Goal: Task Accomplishment & Management: Use online tool/utility

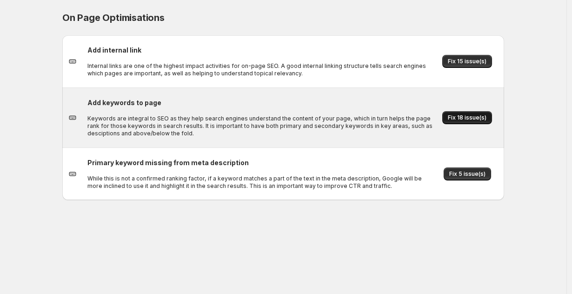
click at [462, 121] on button "Fix 18 issue(s)" at bounding box center [467, 117] width 50 height 13
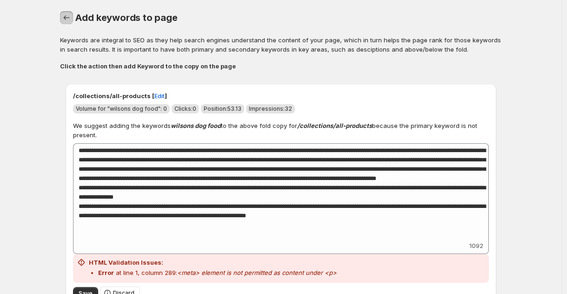
click at [67, 18] on icon "button" at bounding box center [66, 17] width 6 height 5
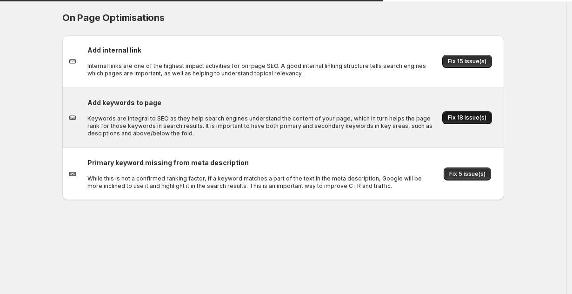
click at [482, 113] on button "Fix 18 issue(s)" at bounding box center [467, 117] width 50 height 13
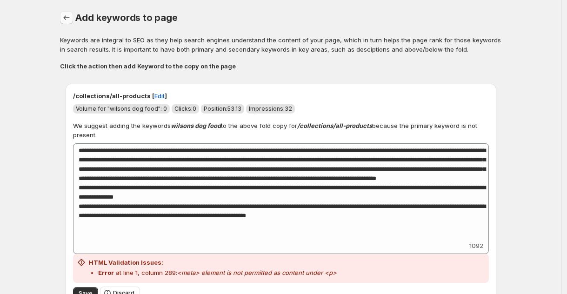
click at [66, 14] on icon "button" at bounding box center [66, 17] width 9 height 9
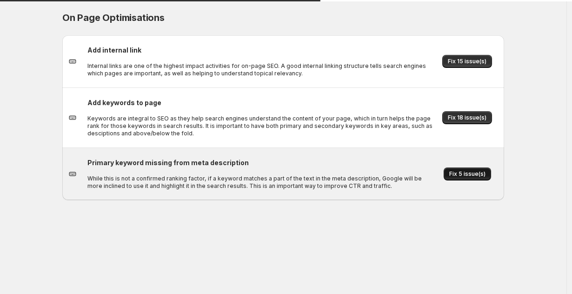
click at [448, 178] on button "Fix 5 issue(s)" at bounding box center [467, 173] width 47 height 13
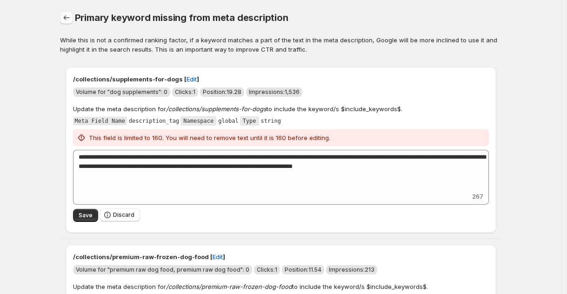
click at [67, 20] on icon "button" at bounding box center [66, 17] width 9 height 9
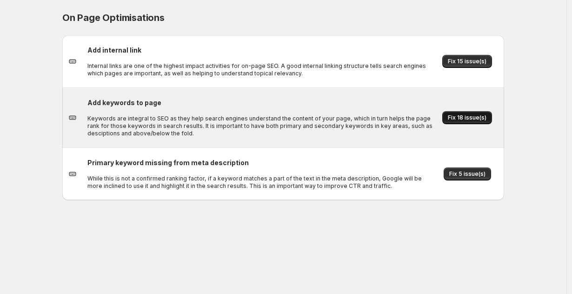
click at [469, 118] on span "Fix 18 issue(s)" at bounding box center [467, 117] width 39 height 7
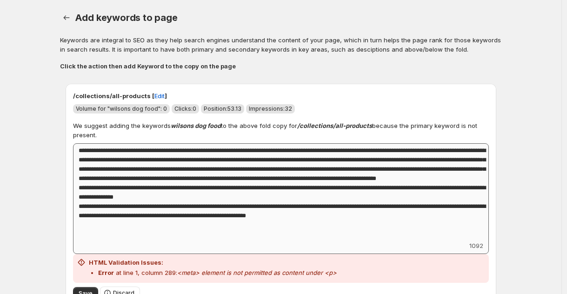
scroll to position [1, 0]
click at [154, 95] on span "Edit" at bounding box center [159, 95] width 10 height 9
drag, startPoint x: 73, startPoint y: 96, endPoint x: 147, endPoint y: 95, distance: 73.5
click at [147, 95] on div "/collections/all-products [ Edit ] Volume for "wilsons dog food": 0 Clicks: 0 P…" at bounding box center [281, 197] width 431 height 227
copy p "/collections/all-product"
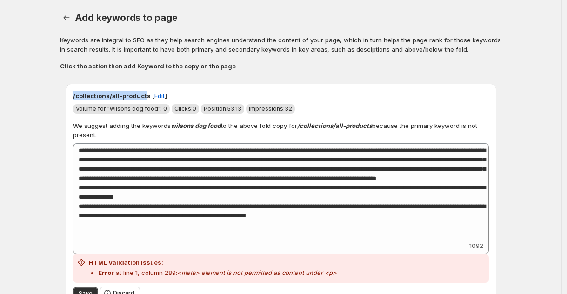
click at [76, 94] on p "/collections/all-products [ Edit ]" at bounding box center [281, 95] width 416 height 9
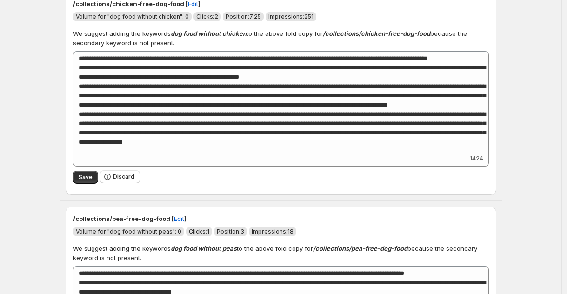
scroll to position [546, 0]
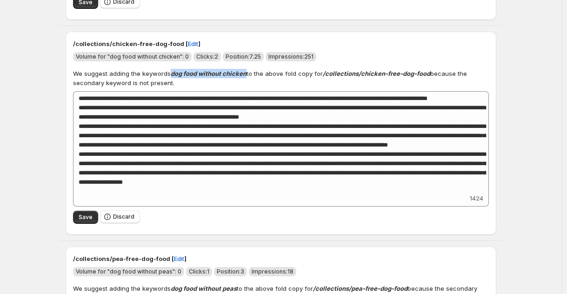
drag, startPoint x: 172, startPoint y: 74, endPoint x: 247, endPoint y: 78, distance: 75.0
click at [247, 78] on p "We suggest adding the keywords dog food without chicken to the above fold copy …" at bounding box center [281, 78] width 416 height 19
copy strong "dog food without chicken"
drag, startPoint x: 250, startPoint y: 57, endPoint x: 260, endPoint y: 57, distance: 10.2
click at [260, 57] on span "Position: 7.25" at bounding box center [243, 56] width 41 height 9
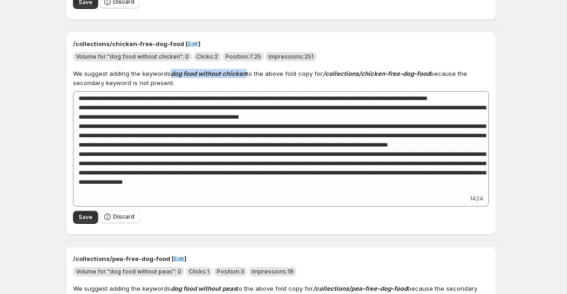
copy span "7.25"
drag, startPoint x: 304, startPoint y: 57, endPoint x: 323, endPoint y: 57, distance: 19.5
click at [323, 57] on div "Volume for "dog food without chicken": 0 Clicks: 2 Position: 7.25 Impressions: …" at bounding box center [281, 56] width 416 height 9
copy span "251"
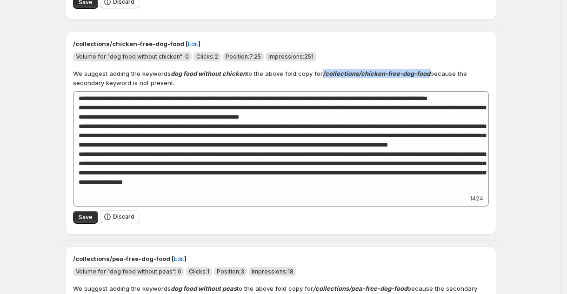
drag, startPoint x: 325, startPoint y: 75, endPoint x: 429, endPoint y: 77, distance: 104.7
click at [429, 77] on strong "/collections/chicken-free-dog-food" at bounding box center [376, 73] width 107 height 7
copy strong "/collections/chicken-free-dog-food"
drag, startPoint x: 71, startPoint y: 91, endPoint x: 56, endPoint y: 95, distance: 15.9
click at [71, 91] on div "/collections/chicken-free-dog-food [ Edit ] Volume for "dog food without chicke…" at bounding box center [281, 133] width 431 height 203
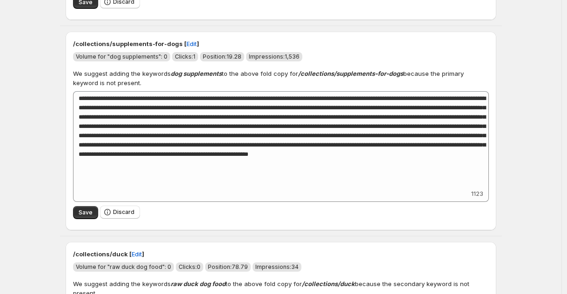
scroll to position [979, 0]
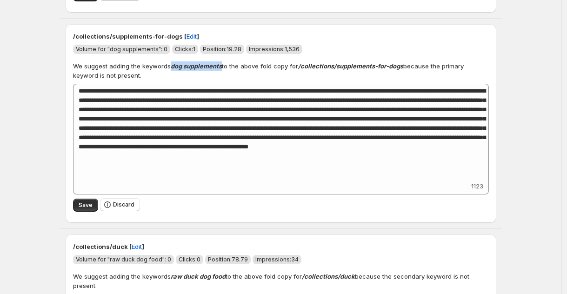
drag, startPoint x: 173, startPoint y: 68, endPoint x: 223, endPoint y: 70, distance: 50.2
click at [223, 70] on p "We suggest adding the keywords dog supplements to the above fold copy for /coll…" at bounding box center [281, 70] width 416 height 19
copy strong "dog supplements"
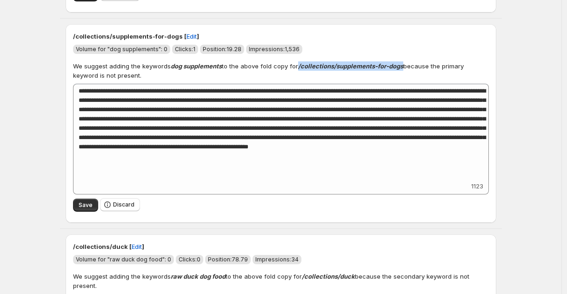
drag, startPoint x: 301, startPoint y: 66, endPoint x: 405, endPoint y: 71, distance: 103.4
click at [405, 71] on p "We suggest adding the keywords dog supplements to the above fold copy for /coll…" at bounding box center [281, 70] width 416 height 19
copy strong "/collections/supplements-for-dogs"
drag, startPoint x: 228, startPoint y: 50, endPoint x: 240, endPoint y: 50, distance: 12.1
click at [240, 50] on span "Position: 19.28" at bounding box center [222, 49] width 39 height 7
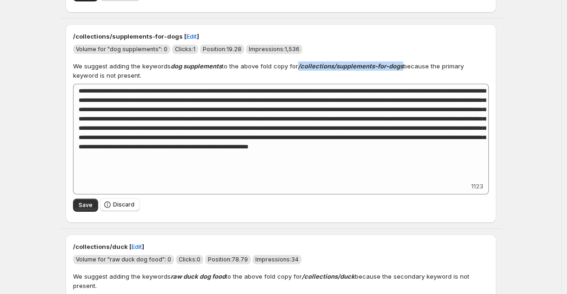
copy span "19.28"
drag, startPoint x: 285, startPoint y: 49, endPoint x: 300, endPoint y: 50, distance: 14.9
click at [300, 50] on span "Impressions: 1,536" at bounding box center [274, 49] width 56 height 9
copy span "1,536"
click at [62, 77] on copy\"\} "/collections/supplements-for-dogs [ Edit ] Volume for "dog supplements": 0 Clic…" at bounding box center [281, 124] width 442 height 210
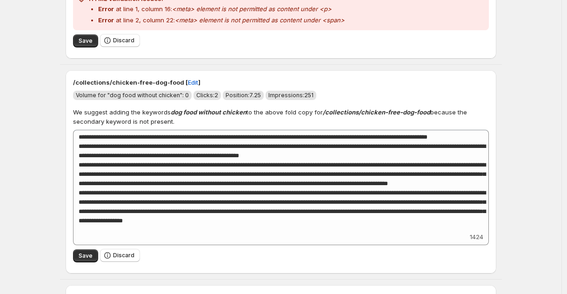
scroll to position [558, 0]
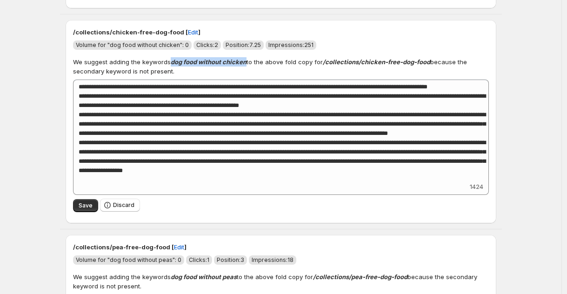
drag, startPoint x: 173, startPoint y: 63, endPoint x: 247, endPoint y: 65, distance: 74.9
click at [247, 65] on p "We suggest adding the keywords dog food without chicken to the above fold copy …" at bounding box center [281, 66] width 416 height 19
copy strong "dog food without chicken"
click at [178, 58] on strong "dog food without chicken" at bounding box center [209, 61] width 76 height 7
drag, startPoint x: 174, startPoint y: 62, endPoint x: 246, endPoint y: 64, distance: 72.1
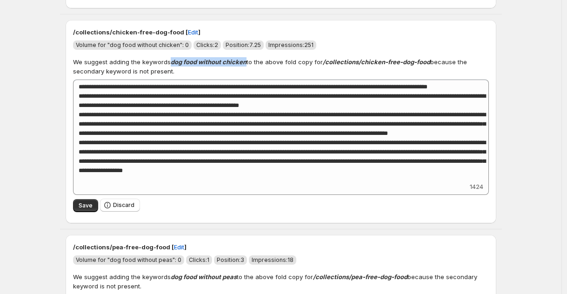
click at [246, 64] on strong "dog food without chicken" at bounding box center [209, 61] width 76 height 7
drag, startPoint x: 249, startPoint y: 46, endPoint x: 260, endPoint y: 46, distance: 10.7
click at [260, 46] on span "Position: 7.25" at bounding box center [243, 44] width 35 height 7
drag, startPoint x: 304, startPoint y: 44, endPoint x: 315, endPoint y: 44, distance: 10.7
click at [315, 44] on span "Impressions: 251" at bounding box center [291, 44] width 51 height 9
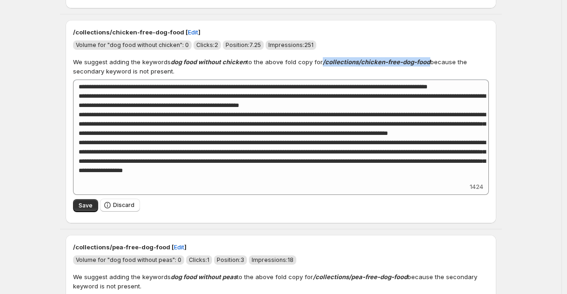
drag, startPoint x: 349, startPoint y: 65, endPoint x: 429, endPoint y: 63, distance: 80.5
click at [429, 63] on strong "/collections/chicken-free-dog-food" at bounding box center [376, 61] width 107 height 7
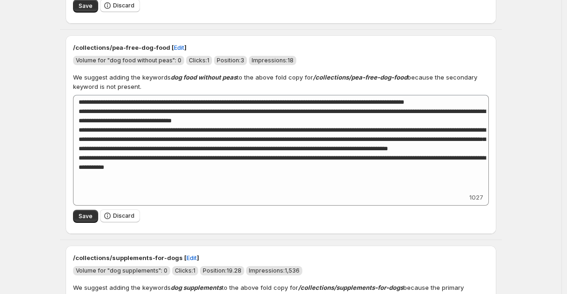
scroll to position [758, 0]
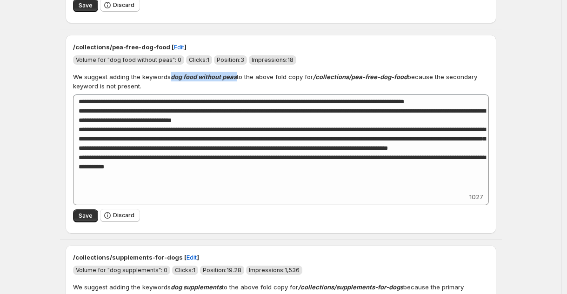
drag, startPoint x: 173, startPoint y: 79, endPoint x: 238, endPoint y: 80, distance: 64.7
click at [237, 80] on strong "dog food without peas" at bounding box center [204, 76] width 66 height 7
click at [245, 60] on span "Position: 3" at bounding box center [230, 59] width 33 height 9
drag, startPoint x: 289, startPoint y: 60, endPoint x: 295, endPoint y: 61, distance: 6.1
click at [295, 61] on span "Impressions: 18" at bounding box center [272, 59] width 47 height 9
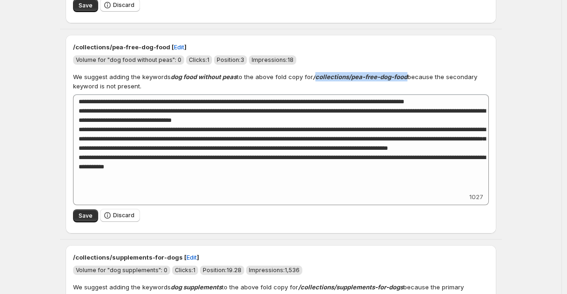
drag, startPoint x: 317, startPoint y: 76, endPoint x: 408, endPoint y: 79, distance: 90.7
click at [407, 79] on strong "/collections/pea-free-dog-food" at bounding box center [360, 76] width 94 height 7
click at [68, 77] on div "/collections/pea-free-dog-food [ Edit ] Volume for "dog food without peas": 0 C…" at bounding box center [281, 134] width 431 height 199
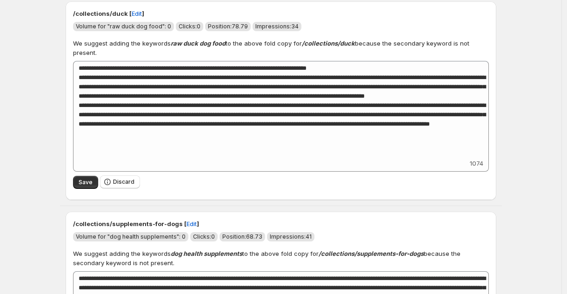
scroll to position [1161, 0]
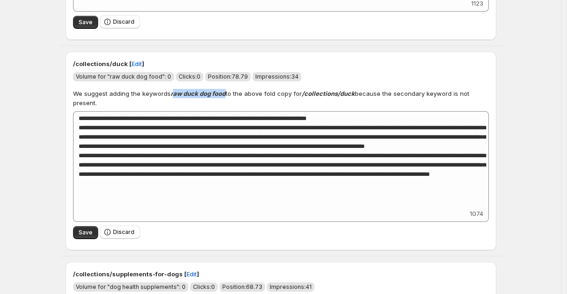
drag, startPoint x: 173, startPoint y: 95, endPoint x: 227, endPoint y: 95, distance: 53.5
click at [227, 95] on p "We suggest adding the keywords raw duck dog food to the above fold copy for /co…" at bounding box center [281, 98] width 416 height 19
drag, startPoint x: 233, startPoint y: 78, endPoint x: 246, endPoint y: 79, distance: 12.1
click at [246, 79] on span "Position: 78.79" at bounding box center [228, 76] width 40 height 7
drag, startPoint x: 291, startPoint y: 76, endPoint x: 297, endPoint y: 76, distance: 5.6
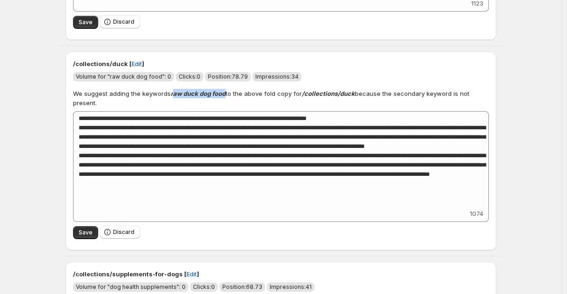
click at [297, 76] on span "Impressions: 34" at bounding box center [277, 76] width 49 height 9
drag, startPoint x: 306, startPoint y: 93, endPoint x: 356, endPoint y: 95, distance: 50.7
click at [356, 95] on p "We suggest adding the keywords raw duck dog food to the above fold copy for /co…" at bounding box center [281, 98] width 416 height 19
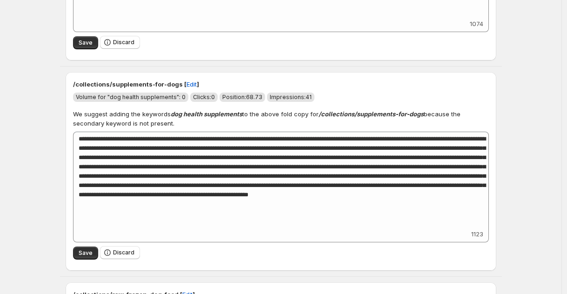
scroll to position [1353, 0]
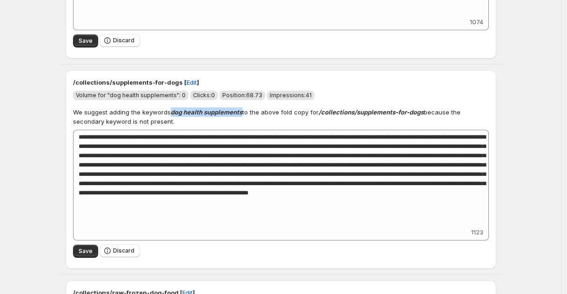
drag, startPoint x: 173, startPoint y: 113, endPoint x: 244, endPoint y: 115, distance: 71.2
click at [244, 115] on p "We suggest adding the keywords dog health supplements to the above fold copy fo…" at bounding box center [281, 116] width 416 height 19
drag, startPoint x: 248, startPoint y: 95, endPoint x: 259, endPoint y: 95, distance: 10.7
click at [259, 95] on span "Position: 68.73" at bounding box center [242, 95] width 40 height 7
drag, startPoint x: 247, startPoint y: 96, endPoint x: 263, endPoint y: 96, distance: 15.8
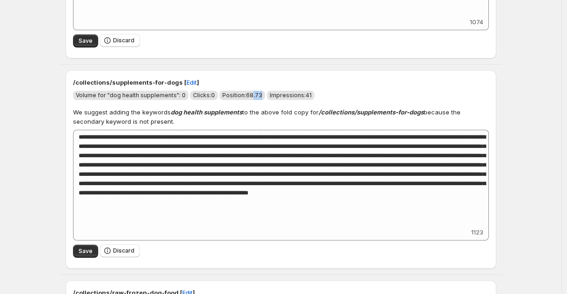
click at [263, 96] on span "Position: 68.73" at bounding box center [243, 95] width 46 height 9
drag, startPoint x: 305, startPoint y: 98, endPoint x: 310, endPoint y: 97, distance: 5.1
click at [310, 97] on span "Impressions: 41" at bounding box center [290, 95] width 47 height 9
drag, startPoint x: 321, startPoint y: 113, endPoint x: 424, endPoint y: 113, distance: 102.8
click at [424, 113] on strong "/collections/supplements-for-dogs" at bounding box center [371, 111] width 105 height 7
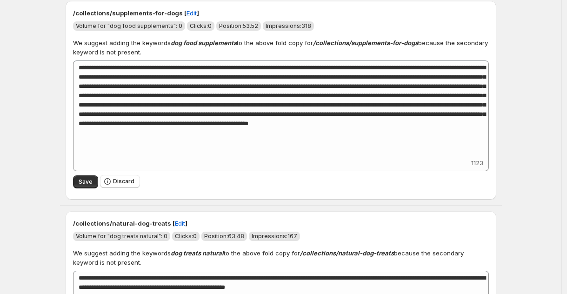
scroll to position [2146, 0]
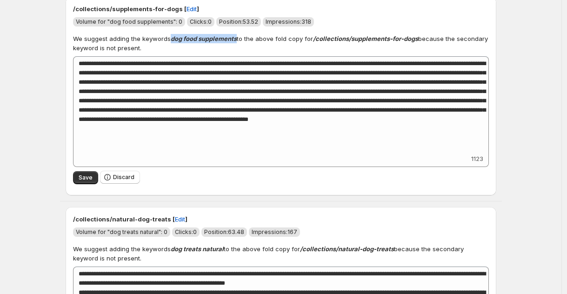
drag, startPoint x: 173, startPoint y: 41, endPoint x: 239, endPoint y: 43, distance: 65.6
click at [239, 43] on p "We suggest adding the keywords dog food supplements to the above fold copy for …" at bounding box center [281, 43] width 416 height 19
drag, startPoint x: 244, startPoint y: 24, endPoint x: 257, endPoint y: 24, distance: 13.0
click at [257, 24] on span "Position: 53.52" at bounding box center [238, 21] width 39 height 7
drag, startPoint x: 301, startPoint y: 23, endPoint x: 323, endPoint y: 25, distance: 22.4
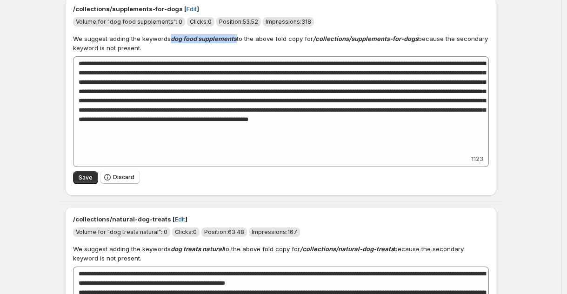
click at [323, 25] on div "Volume for "dog food supplements": 0 Clicks: 0 Position: 53.52 Impressions: 318" at bounding box center [281, 21] width 416 height 9
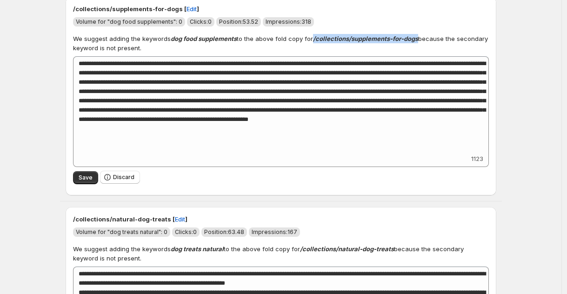
drag, startPoint x: 315, startPoint y: 41, endPoint x: 419, endPoint y: 42, distance: 103.7
click at [418, 42] on strong "/collections/supplements-for-dogs" at bounding box center [365, 38] width 105 height 7
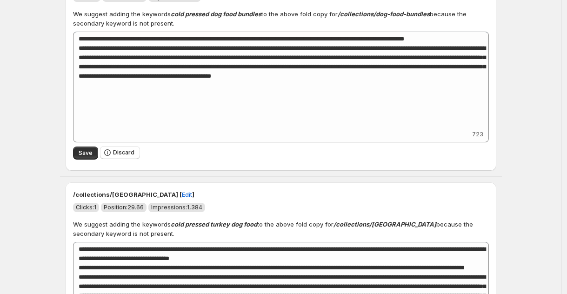
scroll to position [2814, 0]
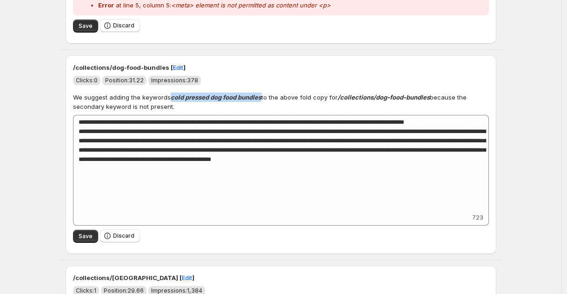
drag, startPoint x: 173, startPoint y: 100, endPoint x: 263, endPoint y: 100, distance: 90.2
click at [263, 100] on p "We suggest adding the keywords cold pressed dog food bundles to the above fold …" at bounding box center [281, 102] width 416 height 19
drag, startPoint x: 134, startPoint y: 83, endPoint x: 147, endPoint y: 81, distance: 12.8
click at [144, 81] on span "Position: 31.22" at bounding box center [124, 80] width 39 height 7
drag, startPoint x: 190, startPoint y: 84, endPoint x: 200, endPoint y: 83, distance: 10.3
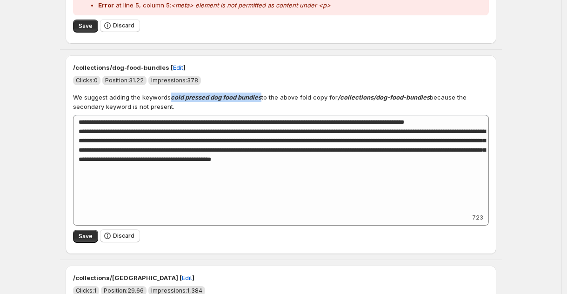
click at [200, 83] on span "Impressions: 378" at bounding box center [174, 80] width 53 height 9
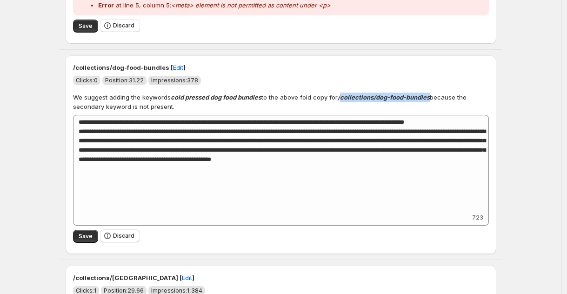
drag, startPoint x: 342, startPoint y: 100, endPoint x: 432, endPoint y: 100, distance: 90.2
click at [432, 100] on p "We suggest adding the keywords cold pressed dog food bundles to the above fold …" at bounding box center [281, 102] width 416 height 19
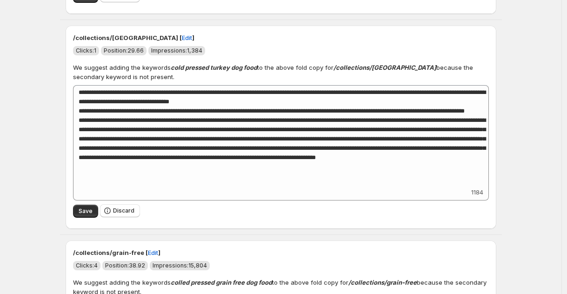
scroll to position [3064, 0]
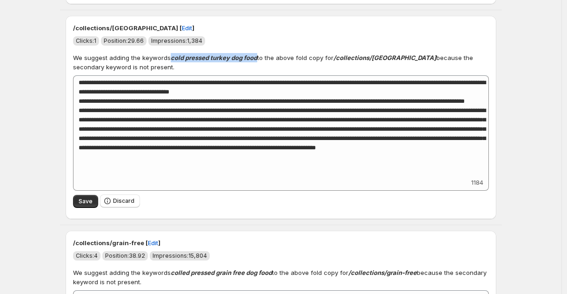
drag, startPoint x: 174, startPoint y: 61, endPoint x: 258, endPoint y: 62, distance: 84.2
click at [257, 61] on strong "cold pressed turkey dog food" at bounding box center [214, 57] width 87 height 7
drag, startPoint x: 133, startPoint y: 43, endPoint x: 146, endPoint y: 43, distance: 13.5
click at [144, 43] on span "Position: 29.66" at bounding box center [124, 40] width 40 height 7
drag, startPoint x: 191, startPoint y: 44, endPoint x: 206, endPoint y: 44, distance: 14.9
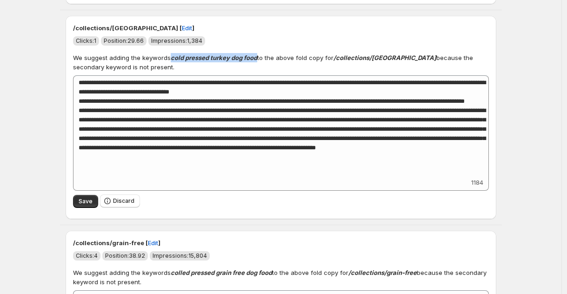
click at [205, 44] on span "Impressions: 1,384" at bounding box center [176, 40] width 57 height 9
drag, startPoint x: 337, startPoint y: 61, endPoint x: 391, endPoint y: 62, distance: 54.0
click at [391, 61] on strong "/collections/[GEOGRAPHIC_DATA]" at bounding box center [384, 57] width 103 height 7
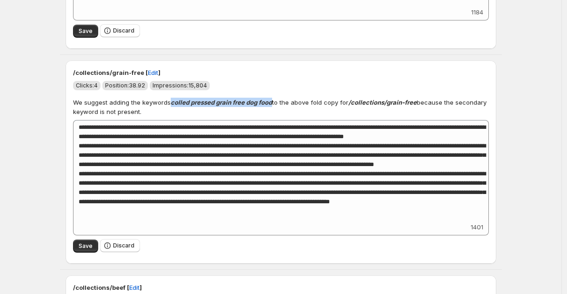
drag, startPoint x: 173, startPoint y: 105, endPoint x: 273, endPoint y: 108, distance: 100.5
click at [273, 108] on p "We suggest adding the keywords colled pressed grain free dog food to the above …" at bounding box center [281, 107] width 416 height 19
drag, startPoint x: 134, startPoint y: 89, endPoint x: 150, endPoint y: 89, distance: 15.8
click at [151, 89] on div "Clicks: 4 Position: 38.92 Impressions: 15,804" at bounding box center [281, 85] width 416 height 9
drag, startPoint x: 192, startPoint y: 89, endPoint x: 241, endPoint y: 87, distance: 49.3
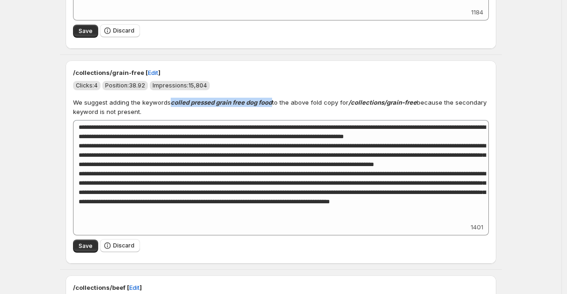
click at [241, 87] on div "Clicks: 4 Position: 38.92 Impressions: 15,804" at bounding box center [281, 85] width 416 height 9
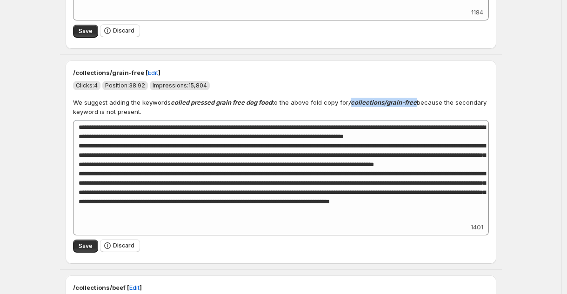
drag, startPoint x: 353, startPoint y: 104, endPoint x: 417, endPoint y: 105, distance: 64.2
click at [417, 105] on p "We suggest adding the keywords colled pressed grain free dog food to the above …" at bounding box center [281, 107] width 416 height 19
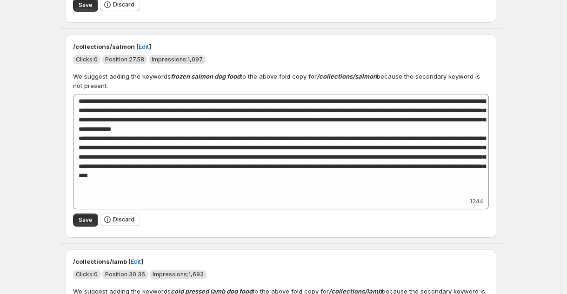
scroll to position [3731, 0]
drag, startPoint x: 175, startPoint y: 80, endPoint x: 242, endPoint y: 80, distance: 67.0
click at [242, 80] on p "We suggest adding the keywords frozen salmon dog food to the above fold copy fo…" at bounding box center [281, 80] width 416 height 19
drag, startPoint x: 134, startPoint y: 61, endPoint x: 147, endPoint y: 60, distance: 13.0
click at [147, 62] on span "Position: 27.58" at bounding box center [124, 58] width 45 height 9
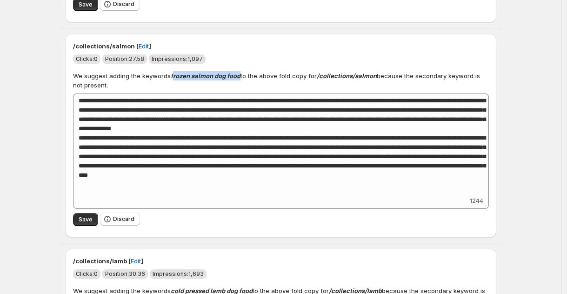
drag, startPoint x: 190, startPoint y: 63, endPoint x: 214, endPoint y: 62, distance: 23.7
click at [214, 62] on div "Clicks: 0 Position: 27.58 Impressions: 1,097" at bounding box center [281, 58] width 416 height 9
drag, startPoint x: 320, startPoint y: 81, endPoint x: 377, endPoint y: 81, distance: 56.3
click at [377, 80] on strong "/collections/salmon" at bounding box center [347, 75] width 60 height 7
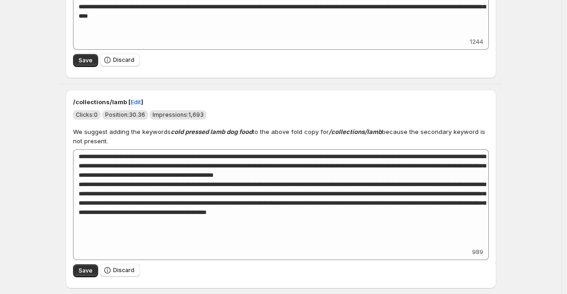
scroll to position [3894, 0]
drag, startPoint x: 174, startPoint y: 132, endPoint x: 253, endPoint y: 133, distance: 79.5
click at [253, 133] on strong "cold pressed lamb dog food" at bounding box center [212, 131] width 82 height 7
drag, startPoint x: 133, startPoint y: 113, endPoint x: 150, endPoint y: 111, distance: 16.8
click at [148, 111] on span "Position: 30.36" at bounding box center [125, 114] width 46 height 9
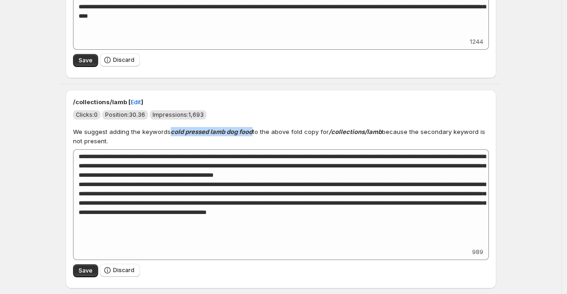
drag, startPoint x: 192, startPoint y: 114, endPoint x: 206, endPoint y: 114, distance: 14.0
click at [206, 114] on span "Impressions: 1,693" at bounding box center [178, 114] width 57 height 9
drag, startPoint x: 191, startPoint y: 114, endPoint x: 209, endPoint y: 115, distance: 18.2
click at [209, 115] on div "Clicks: 0 Position: 30.36 Impressions: 1,693" at bounding box center [281, 114] width 416 height 9
drag, startPoint x: 333, startPoint y: 130, endPoint x: 382, endPoint y: 134, distance: 49.5
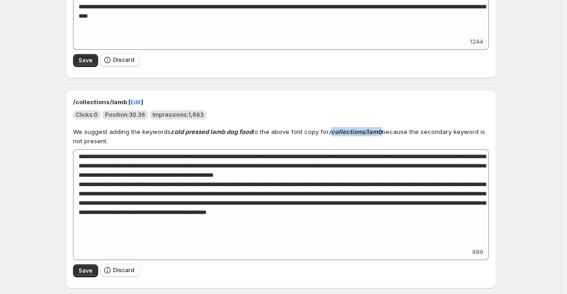
click at [382, 134] on strong "/collections/lamb" at bounding box center [355, 131] width 53 height 7
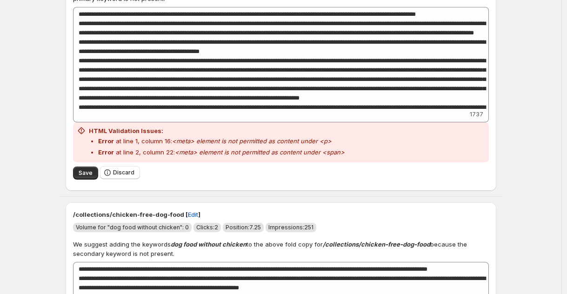
scroll to position [0, 0]
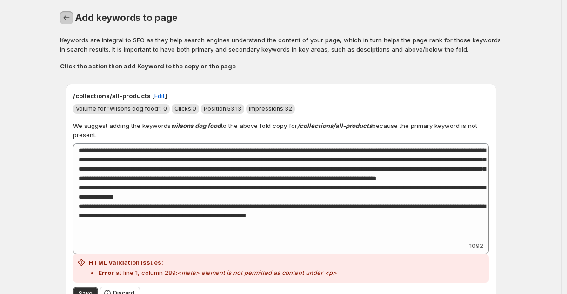
click at [66, 19] on icon "button" at bounding box center [66, 17] width 9 height 9
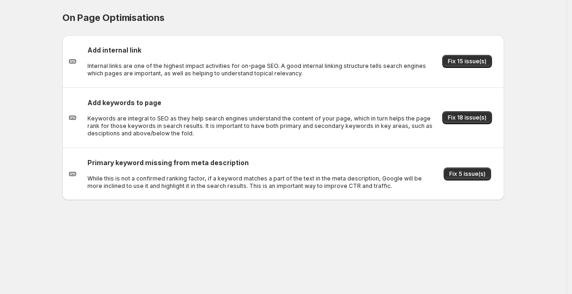
click at [456, 170] on button "Fix 5 issue(s)" at bounding box center [467, 173] width 47 height 13
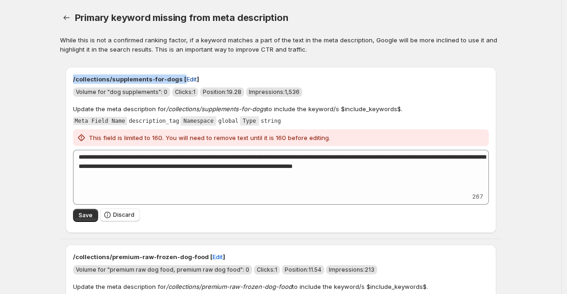
drag, startPoint x: 98, startPoint y: 78, endPoint x: 178, endPoint y: 81, distance: 80.0
click at [178, 81] on div "**********" at bounding box center [281, 150] width 431 height 166
drag, startPoint x: 73, startPoint y: 77, endPoint x: 176, endPoint y: 80, distance: 102.4
click at [176, 80] on div "**********" at bounding box center [281, 150] width 431 height 166
